Goal: Consume media (video, audio)

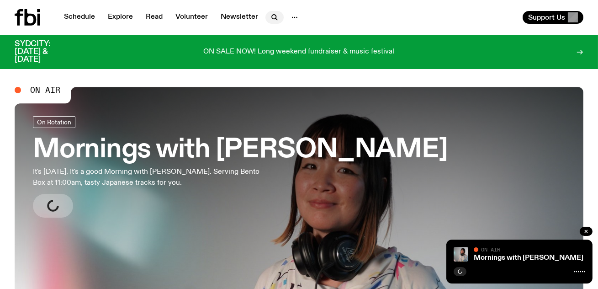
click at [275, 13] on icon "button" at bounding box center [274, 17] width 11 height 11
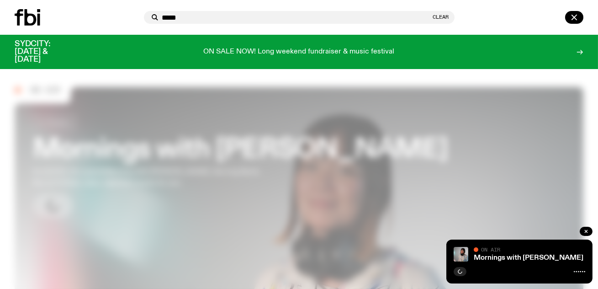
type input "****"
click at [260, 224] on div at bounding box center [299, 144] width 598 height 289
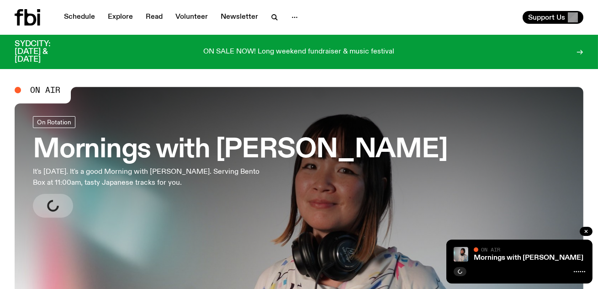
click at [246, 149] on h3 "Mornings with [PERSON_NAME]" at bounding box center [240, 150] width 415 height 26
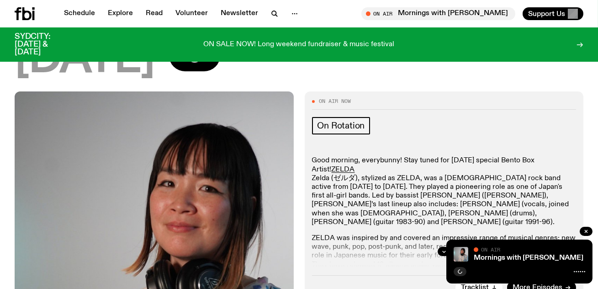
scroll to position [128, 0]
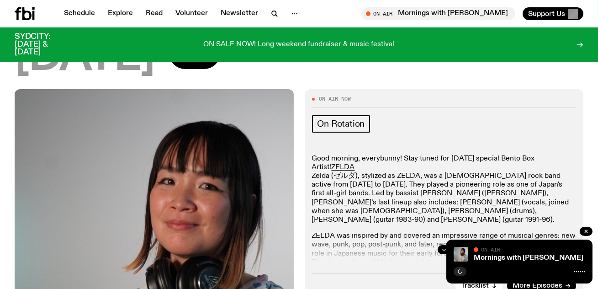
click at [448, 245] on button "button" at bounding box center [444, 249] width 13 height 9
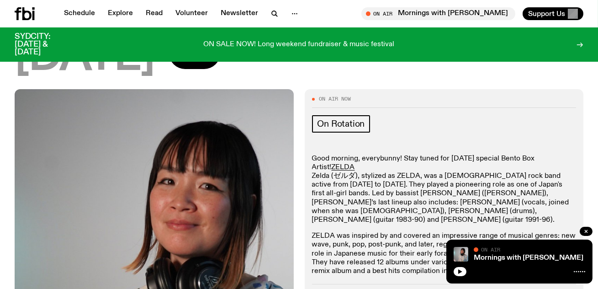
click at [422, 155] on p "Good morning, everybunny! Stay tuned for [DATE] special Bento Box Artist! [PERS…" at bounding box center [444, 190] width 265 height 70
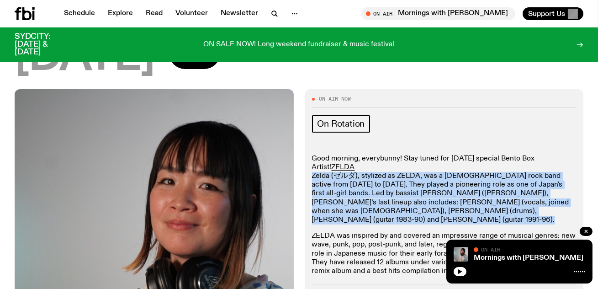
click at [422, 155] on p "Good morning, everybunny! Stay tuned for [DATE] special Bento Box Artist! [PERS…" at bounding box center [444, 190] width 265 height 70
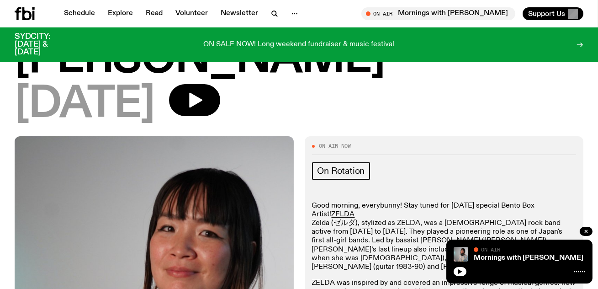
scroll to position [66, 0]
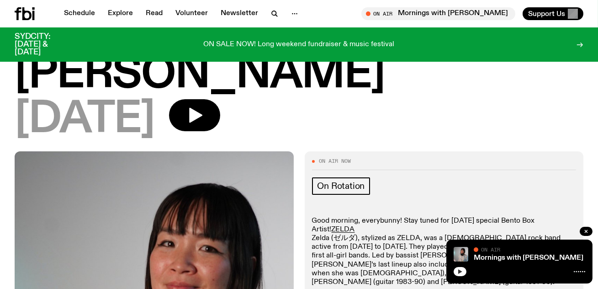
click at [464, 271] on button "button" at bounding box center [460, 271] width 13 height 9
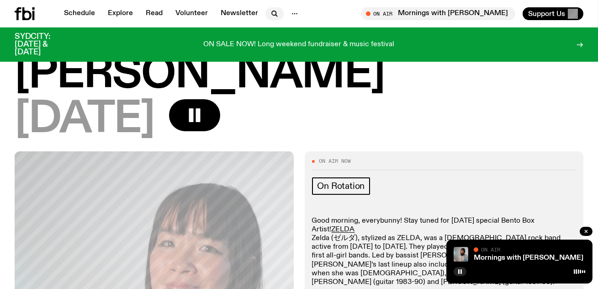
click at [277, 12] on icon "button" at bounding box center [274, 13] width 11 height 11
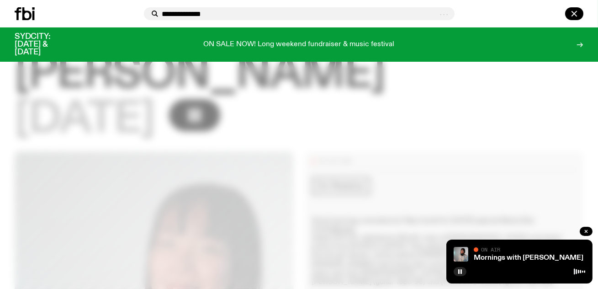
type input "**********"
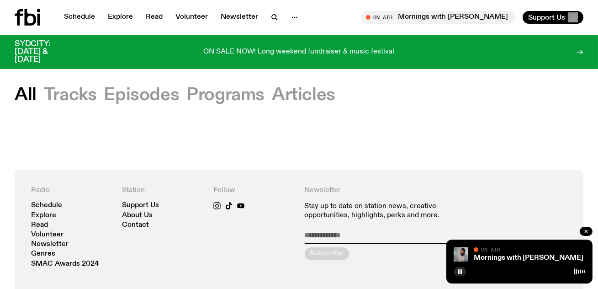
click at [83, 107] on div "All Tracks Episodes Programs Articles" at bounding box center [299, 99] width 598 height 24
click at [83, 99] on button "Tracks" at bounding box center [70, 95] width 53 height 16
click at [87, 14] on link "Schedule" at bounding box center [80, 17] width 42 height 13
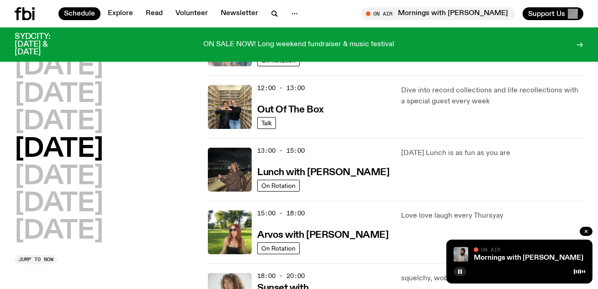
scroll to position [192, 0]
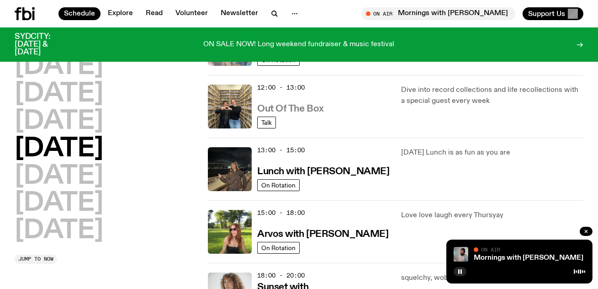
click at [307, 111] on h3 "Out Of The Box" at bounding box center [290, 109] width 67 height 10
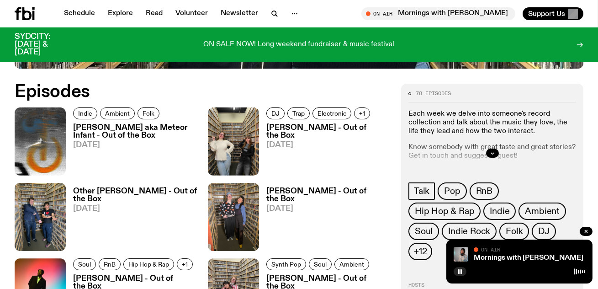
scroll to position [395, 0]
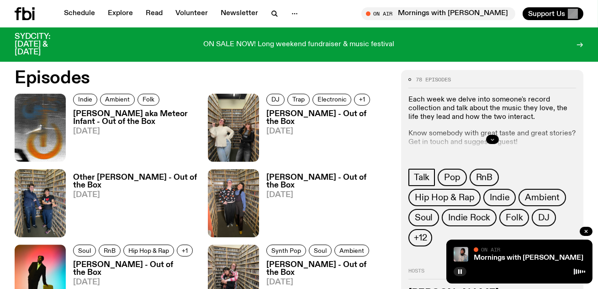
click at [496, 137] on button "button" at bounding box center [492, 139] width 13 height 9
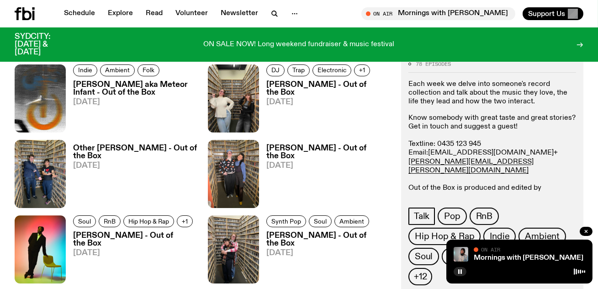
scroll to position [425, 0]
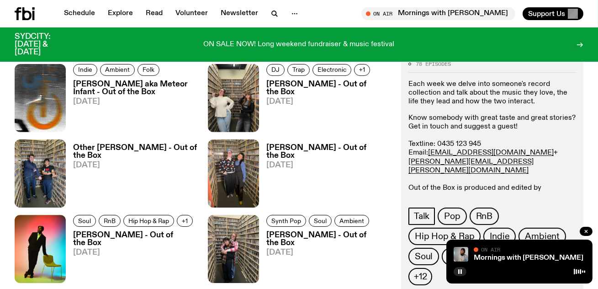
click at [475, 133] on p "Know somebody with great taste and great stories? Get in touch and suggest a gu…" at bounding box center [493, 157] width 168 height 88
click at [475, 125] on p "Know somebody with great taste and great stories? Get in touch and suggest a gu…" at bounding box center [493, 157] width 168 height 88
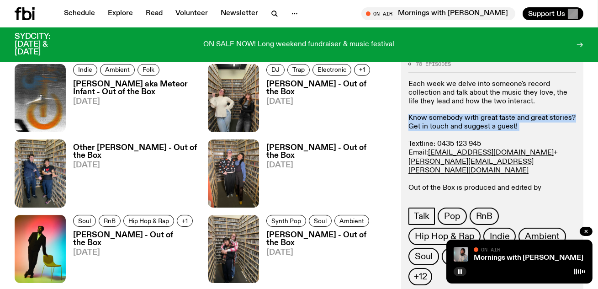
click at [505, 131] on p "Know somebody with great taste and great stories? Get in touch and suggest a gu…" at bounding box center [493, 157] width 168 height 88
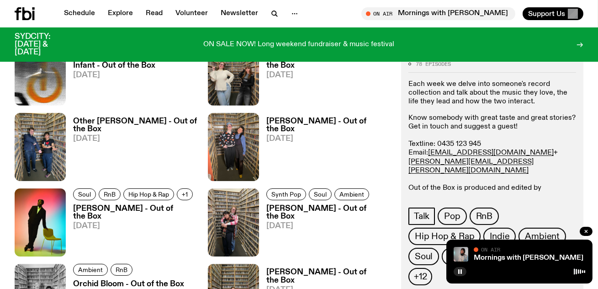
scroll to position [452, 0]
click at [120, 121] on h3 "Other [PERSON_NAME] - Out of the Box" at bounding box center [135, 125] width 124 height 16
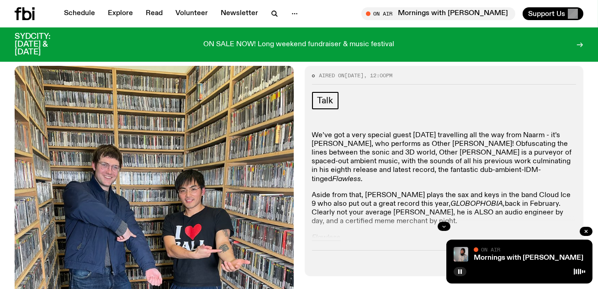
click at [444, 224] on icon "button" at bounding box center [444, 226] width 5 height 5
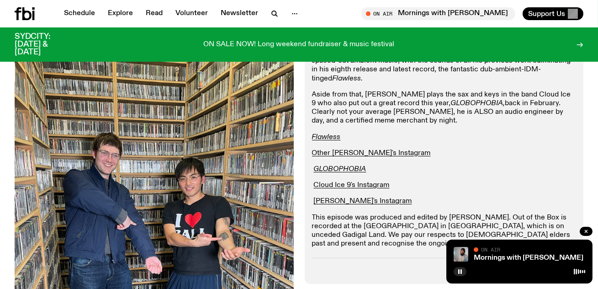
scroll to position [255, 0]
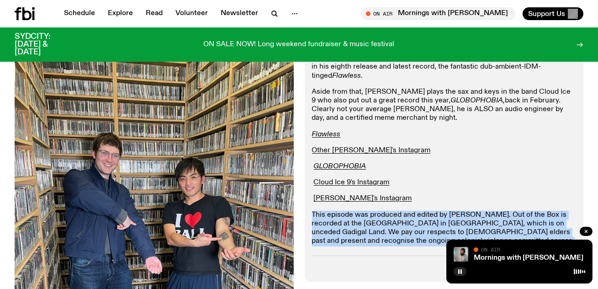
drag, startPoint x: 537, startPoint y: 203, endPoint x: 308, endPoint y: 165, distance: 232.2
click at [308, 165] on div "Aired on [DATE] 12:00pm Talk We’ve got a very special guest [DATE] travelling a…" at bounding box center [444, 122] width 279 height 319
copy p "This episode was produced and edited by [PERSON_NAME]. Out of the Box is record…"
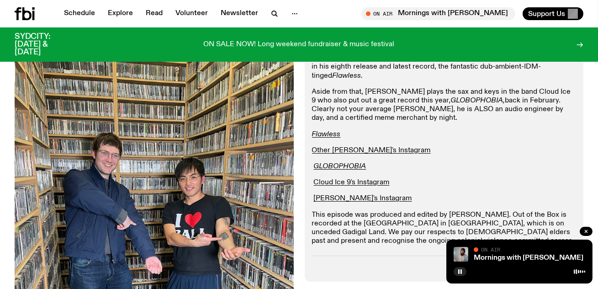
click at [412, 130] on p "Flawless" at bounding box center [444, 134] width 265 height 9
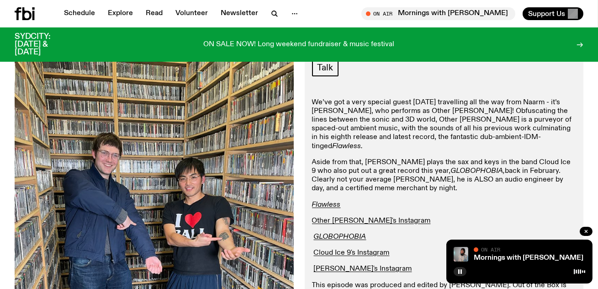
scroll to position [163, 0]
